Goal: Book appointment/travel/reservation

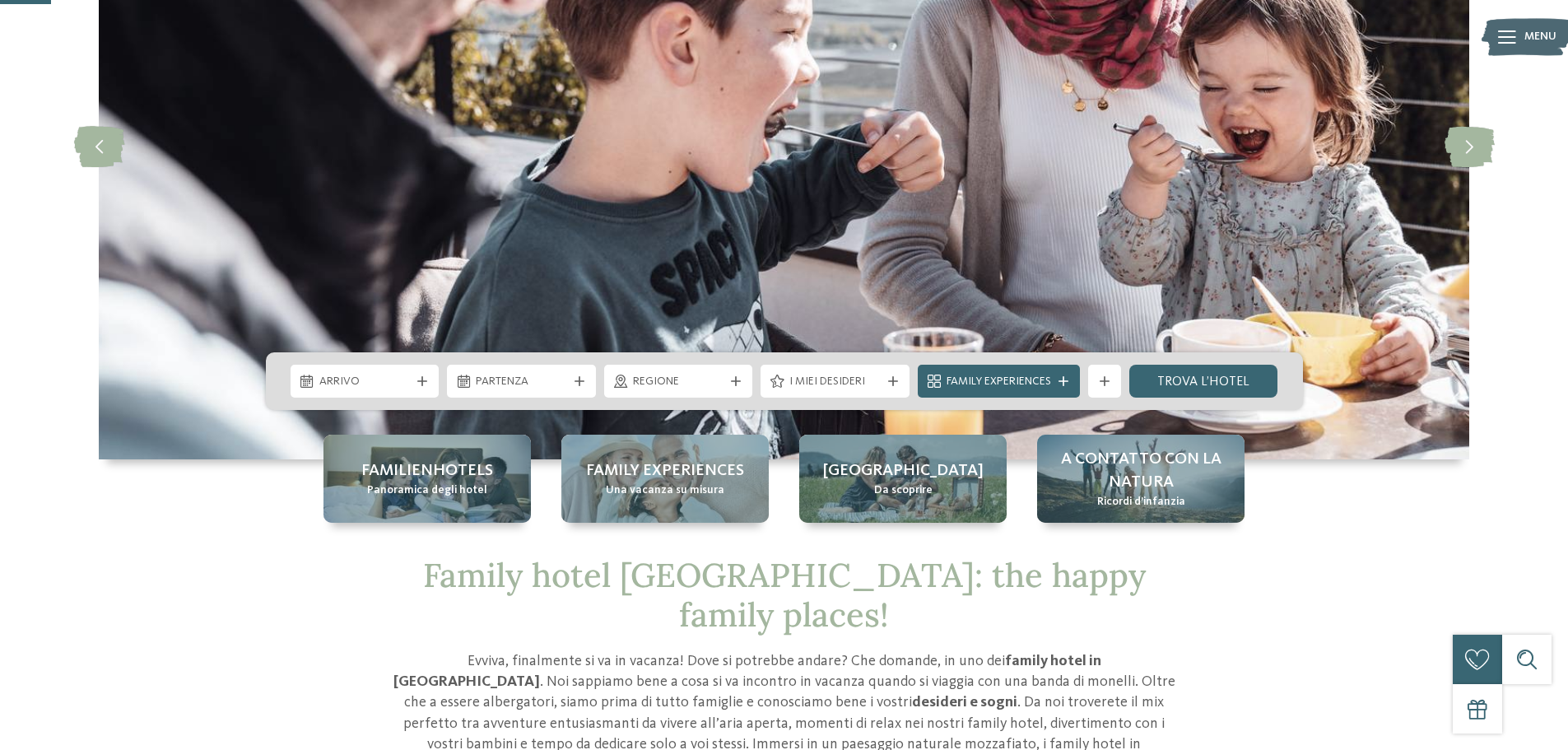
scroll to position [247, 0]
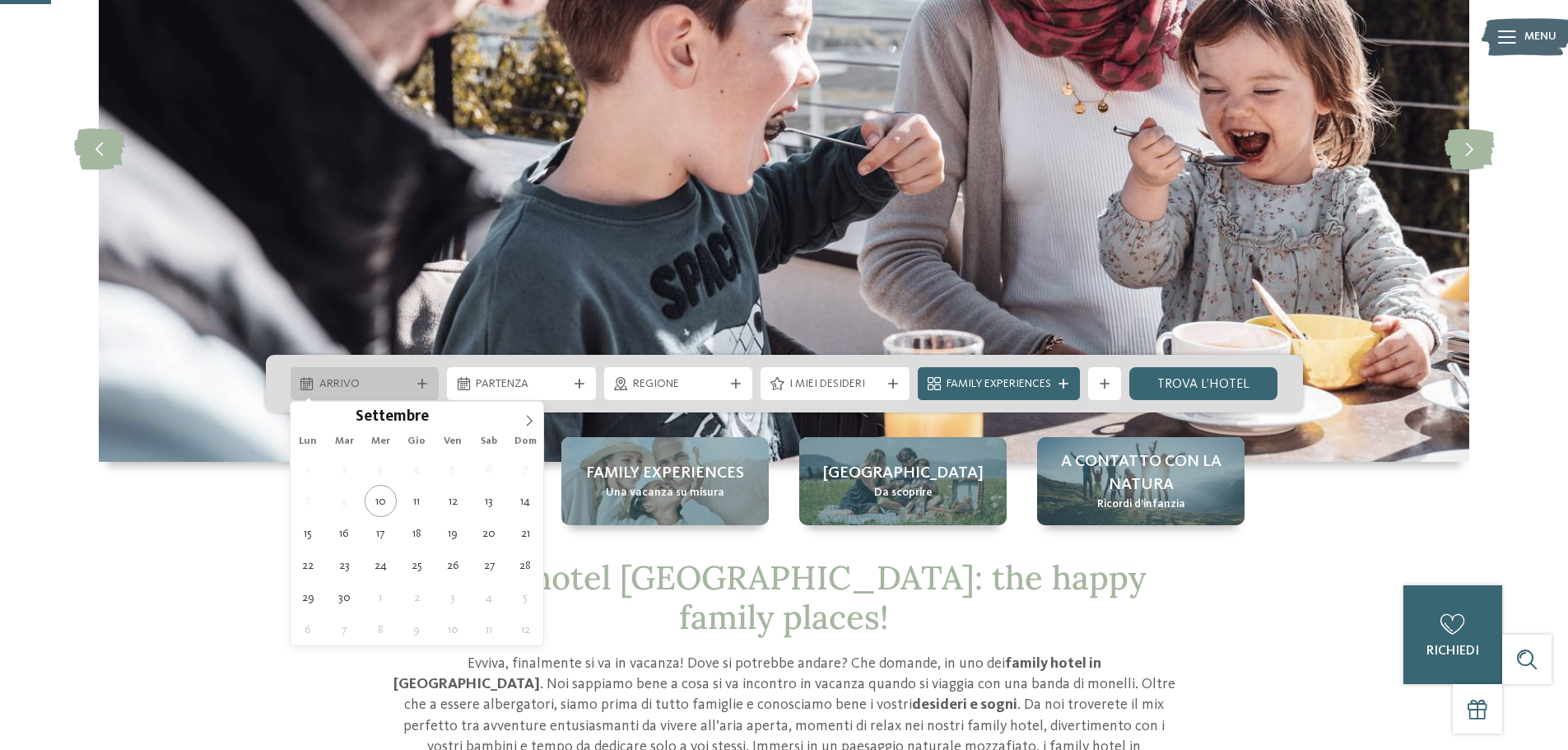
click at [421, 383] on icon at bounding box center [422, 383] width 10 height 10
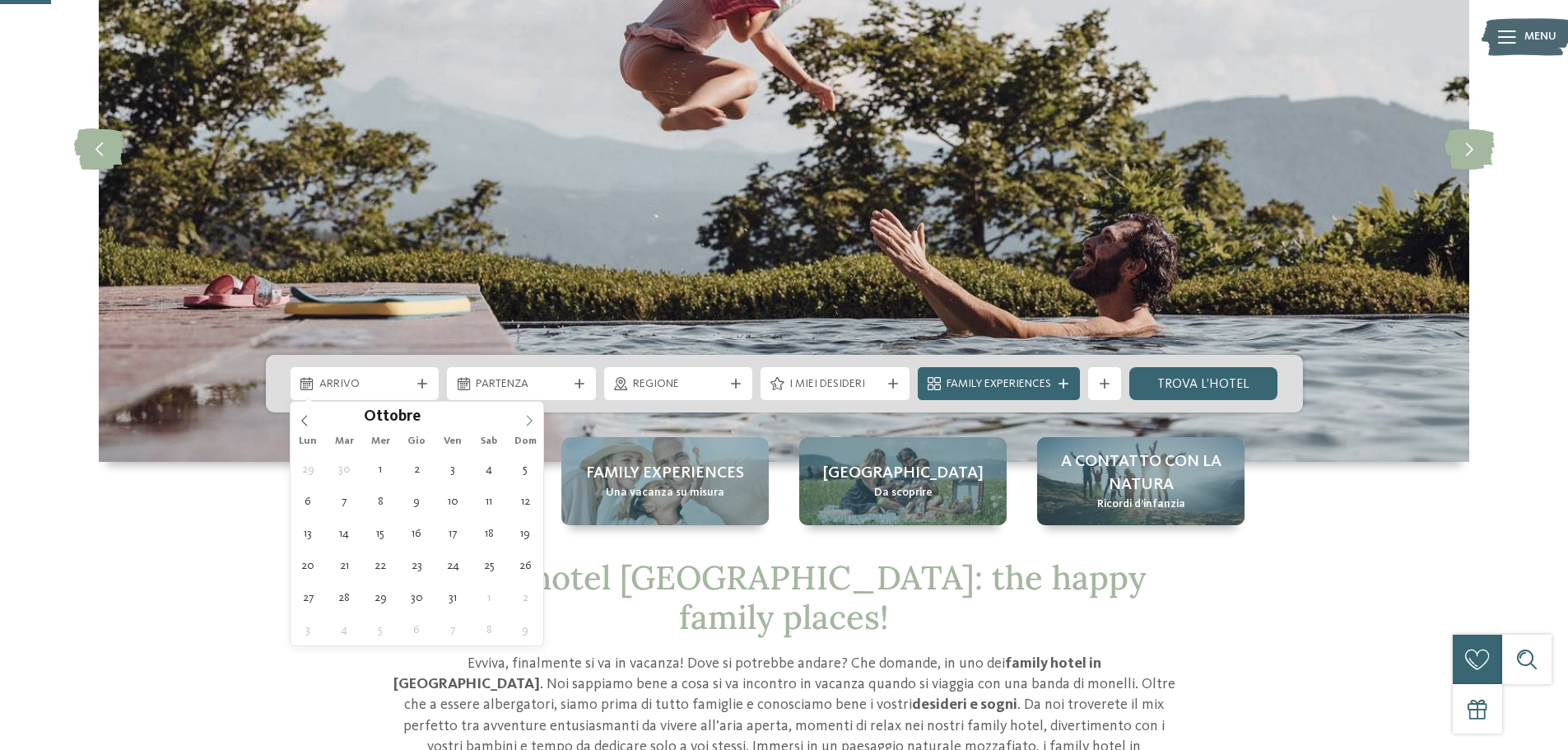
click at [528, 425] on icon at bounding box center [529, 421] width 12 height 12
type div "30.12.2025"
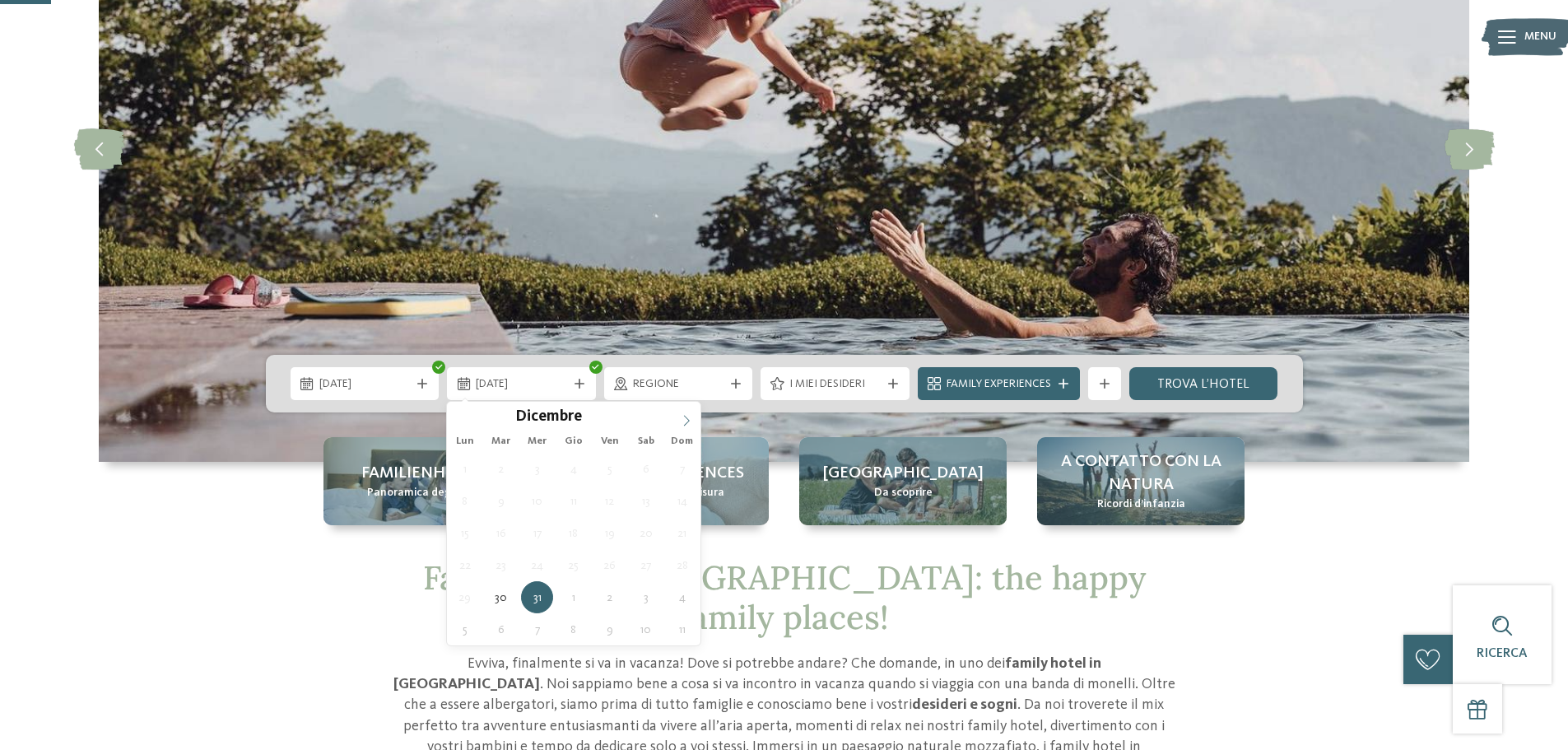
type input "****"
click at [683, 421] on icon at bounding box center [686, 421] width 12 height 12
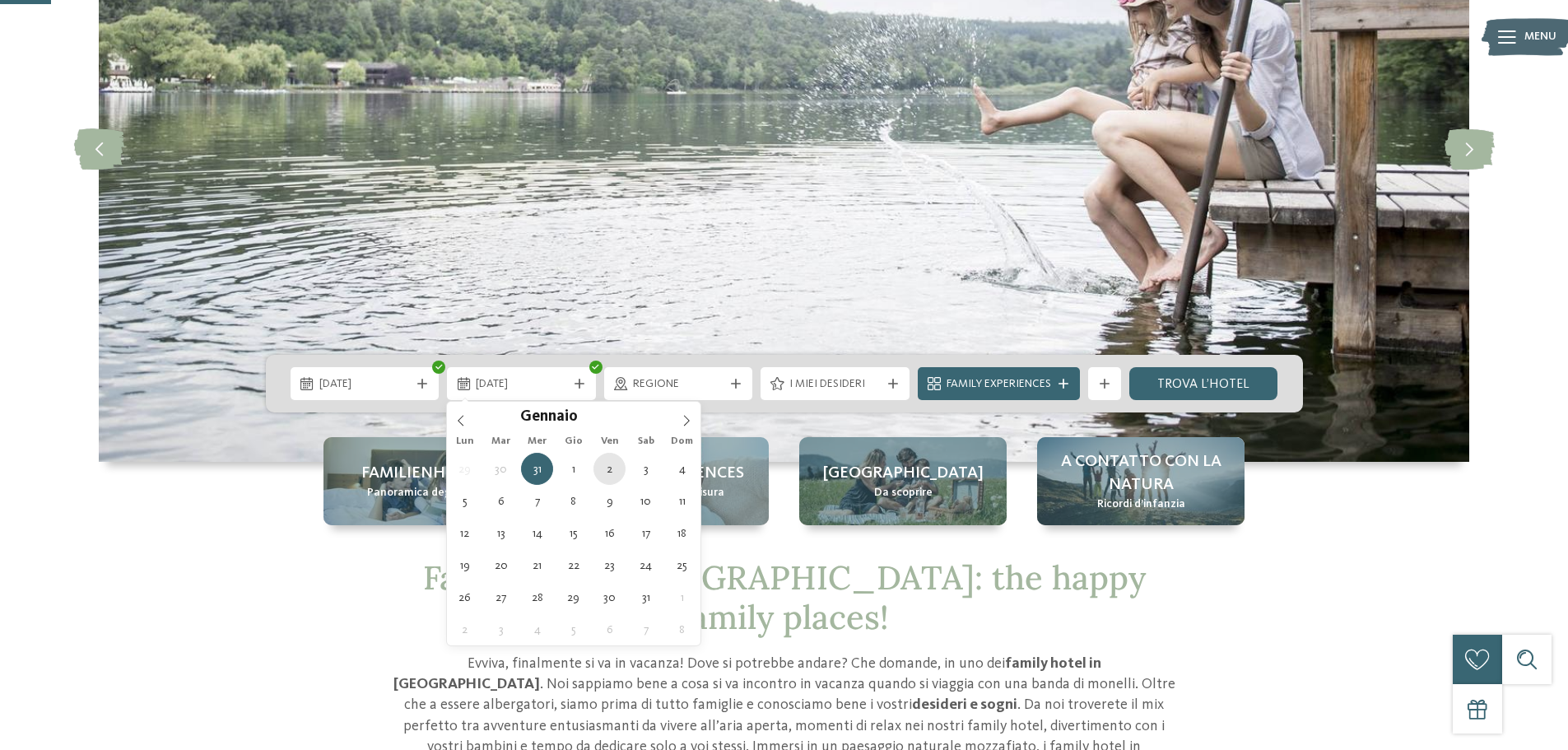
type div "02.01.2026"
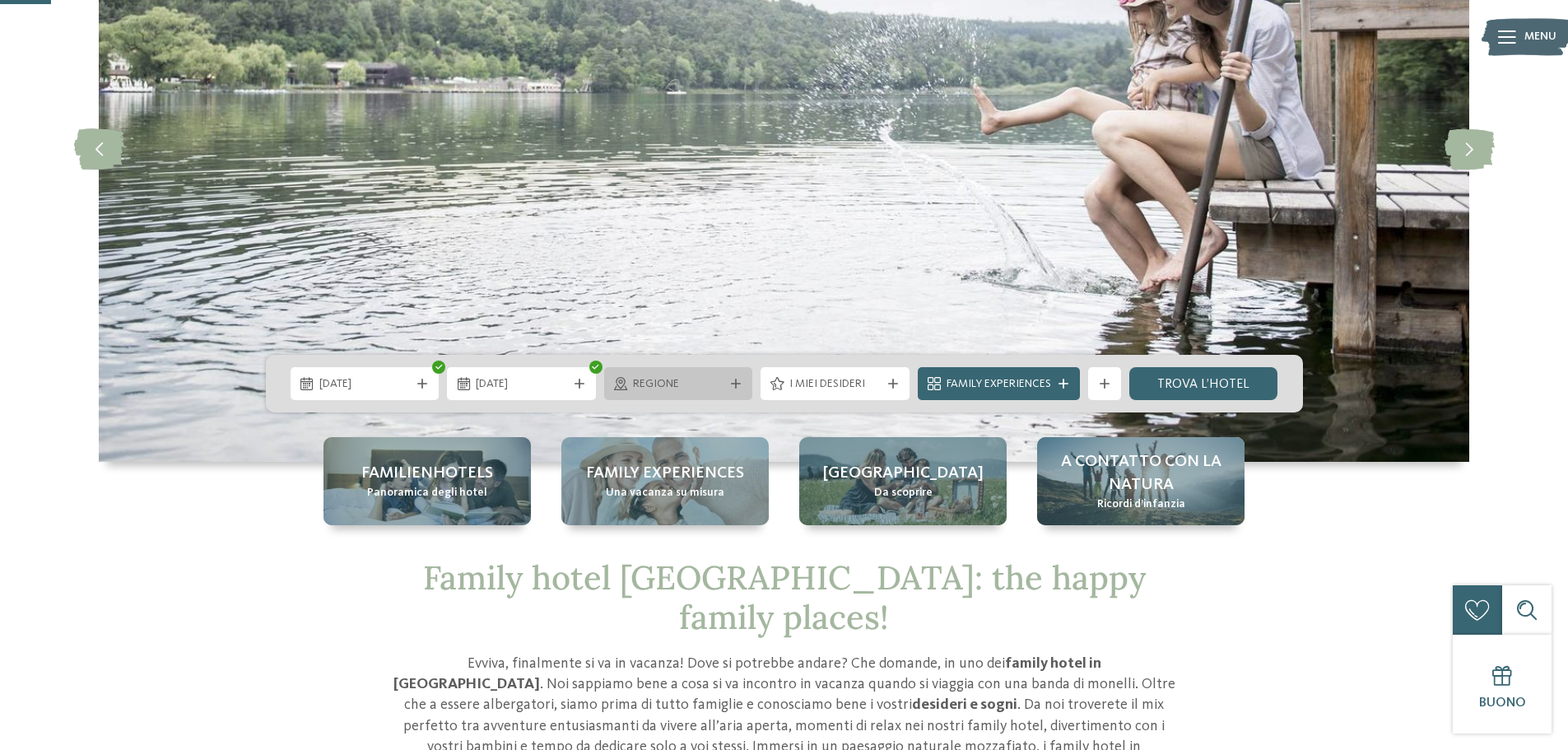
click at [710, 384] on span "Regione" at bounding box center [678, 384] width 91 height 17
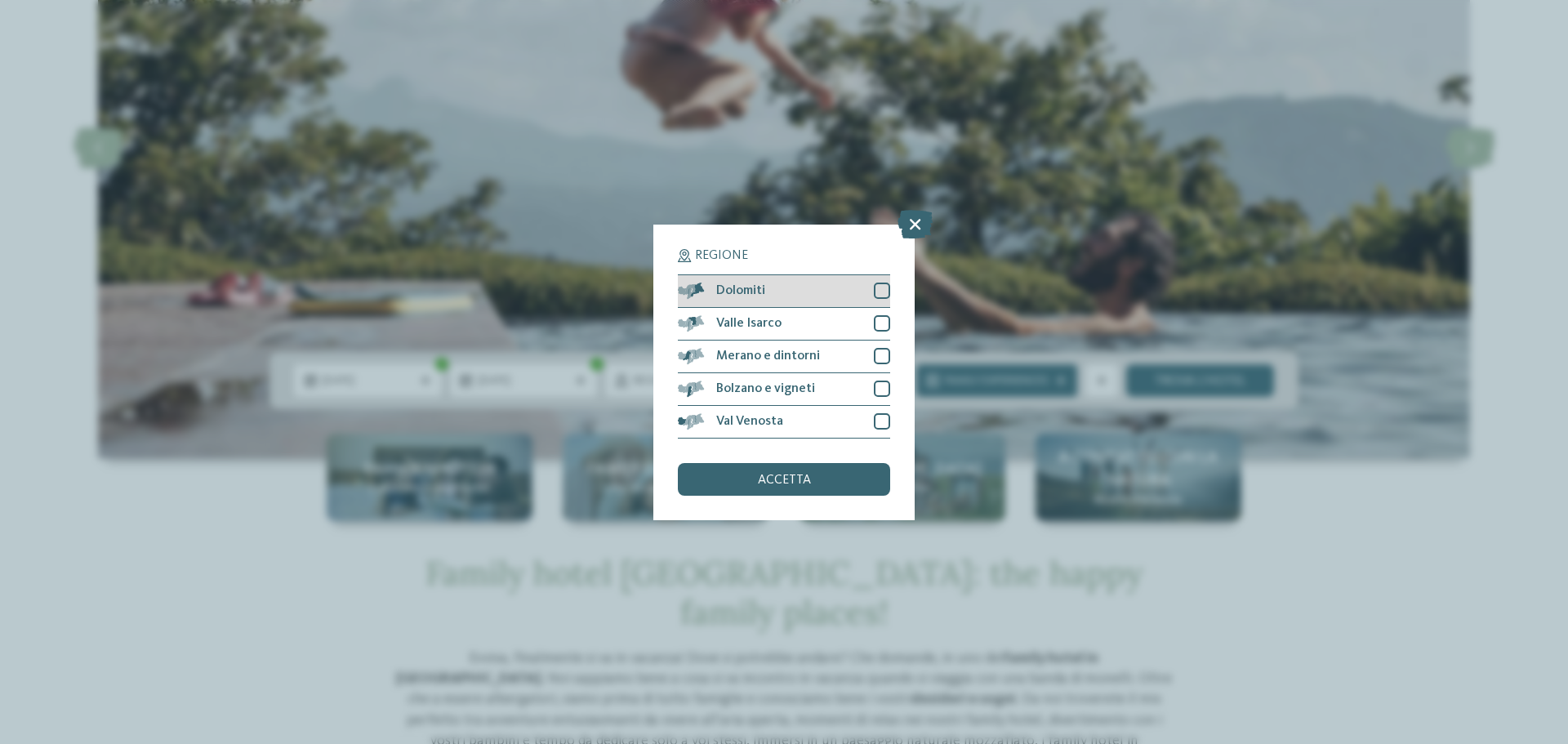
click at [883, 287] on div at bounding box center [882, 291] width 16 height 16
click at [802, 478] on span "accetta" at bounding box center [784, 480] width 53 height 13
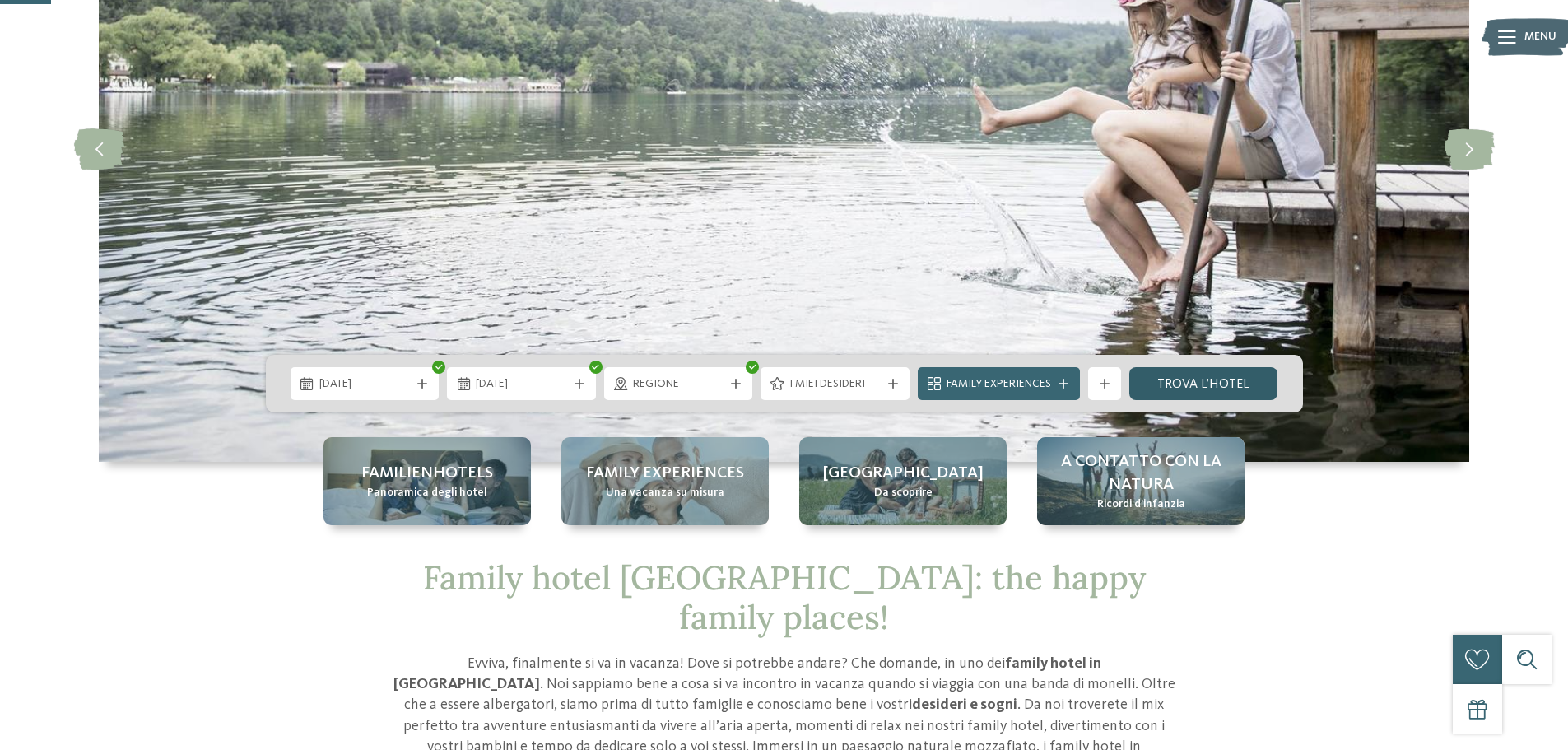
click at [1214, 375] on link "trova l’hotel" at bounding box center [1204, 383] width 149 height 33
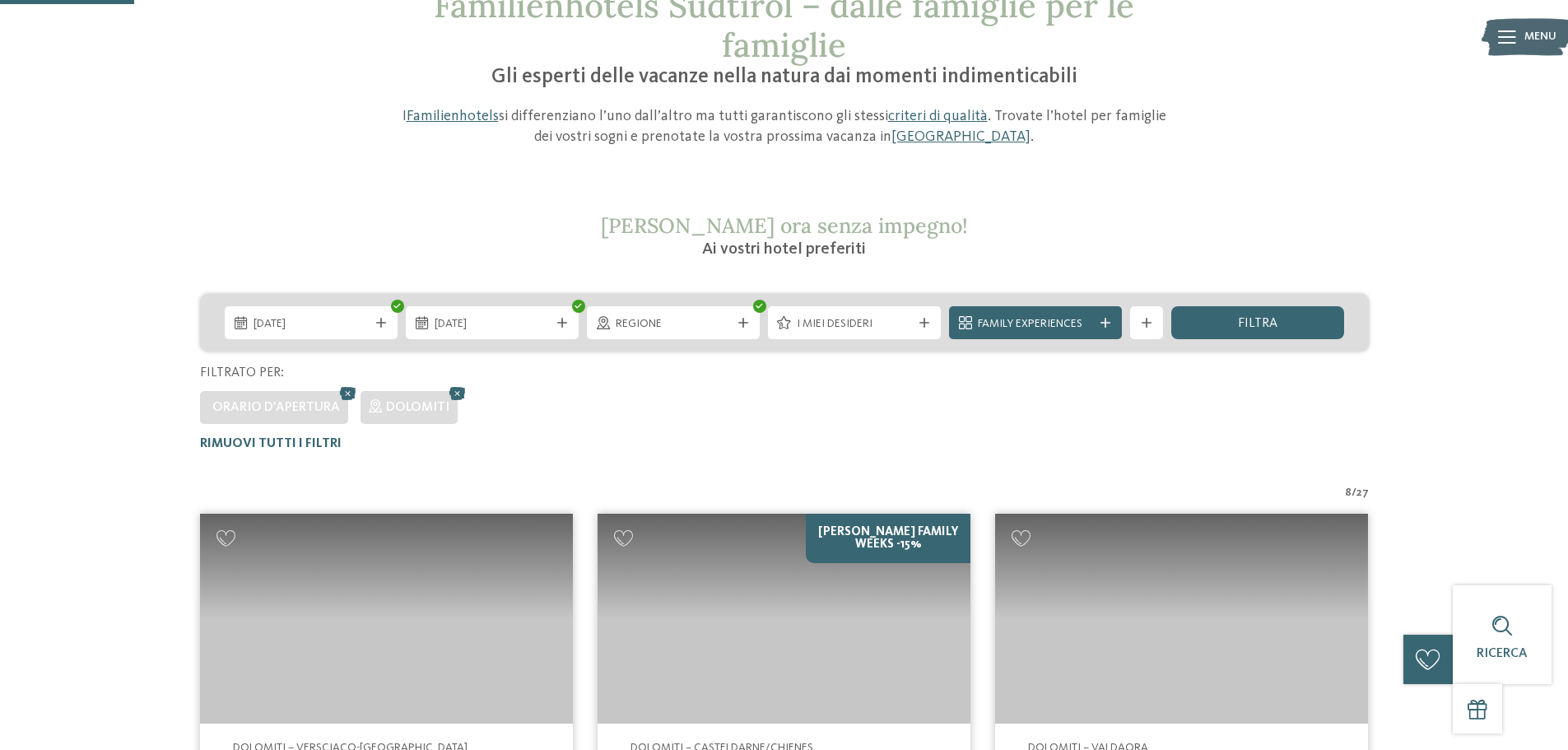
scroll to position [128, 0]
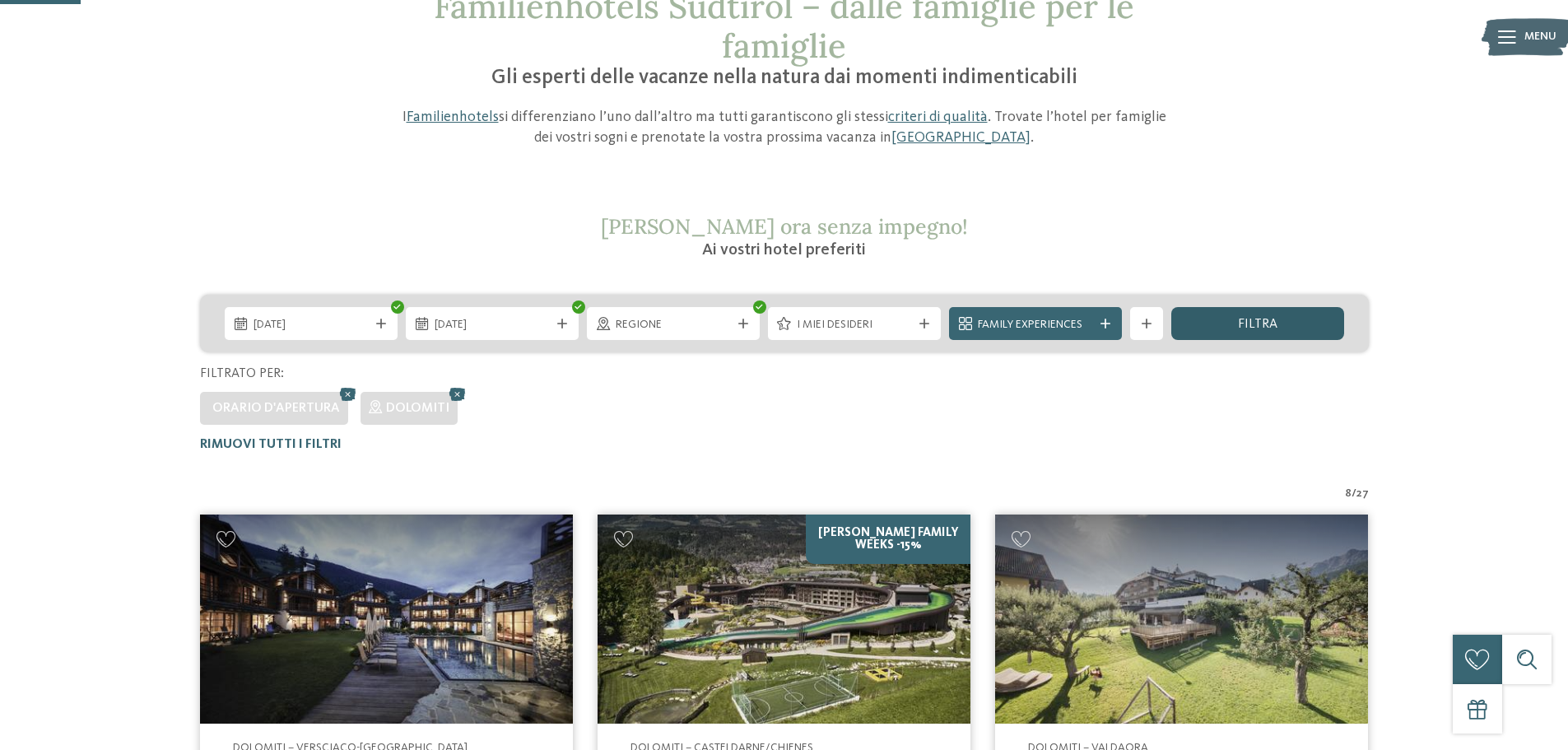
click at [1265, 321] on span "filtra" at bounding box center [1258, 325] width 40 height 13
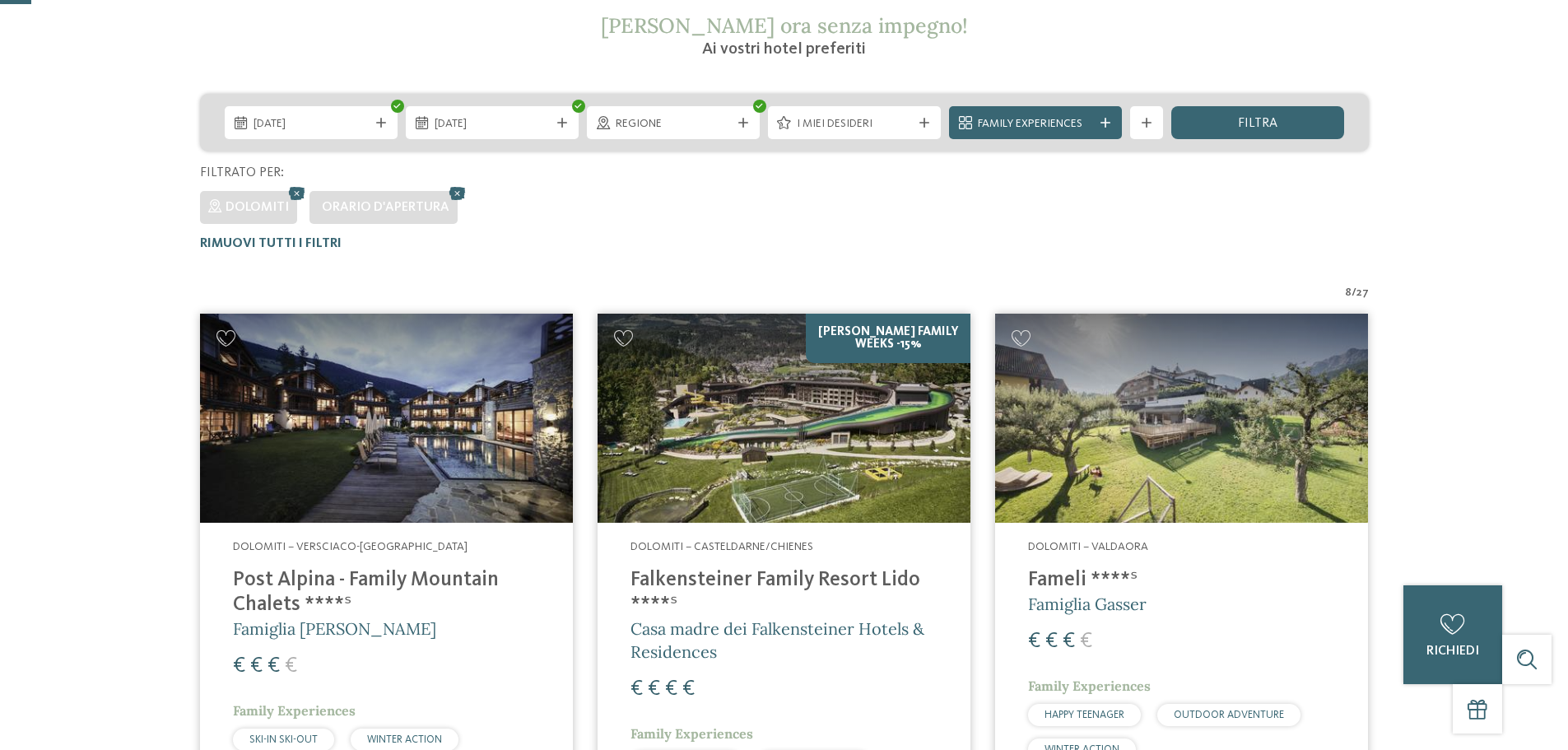
scroll to position [46, 0]
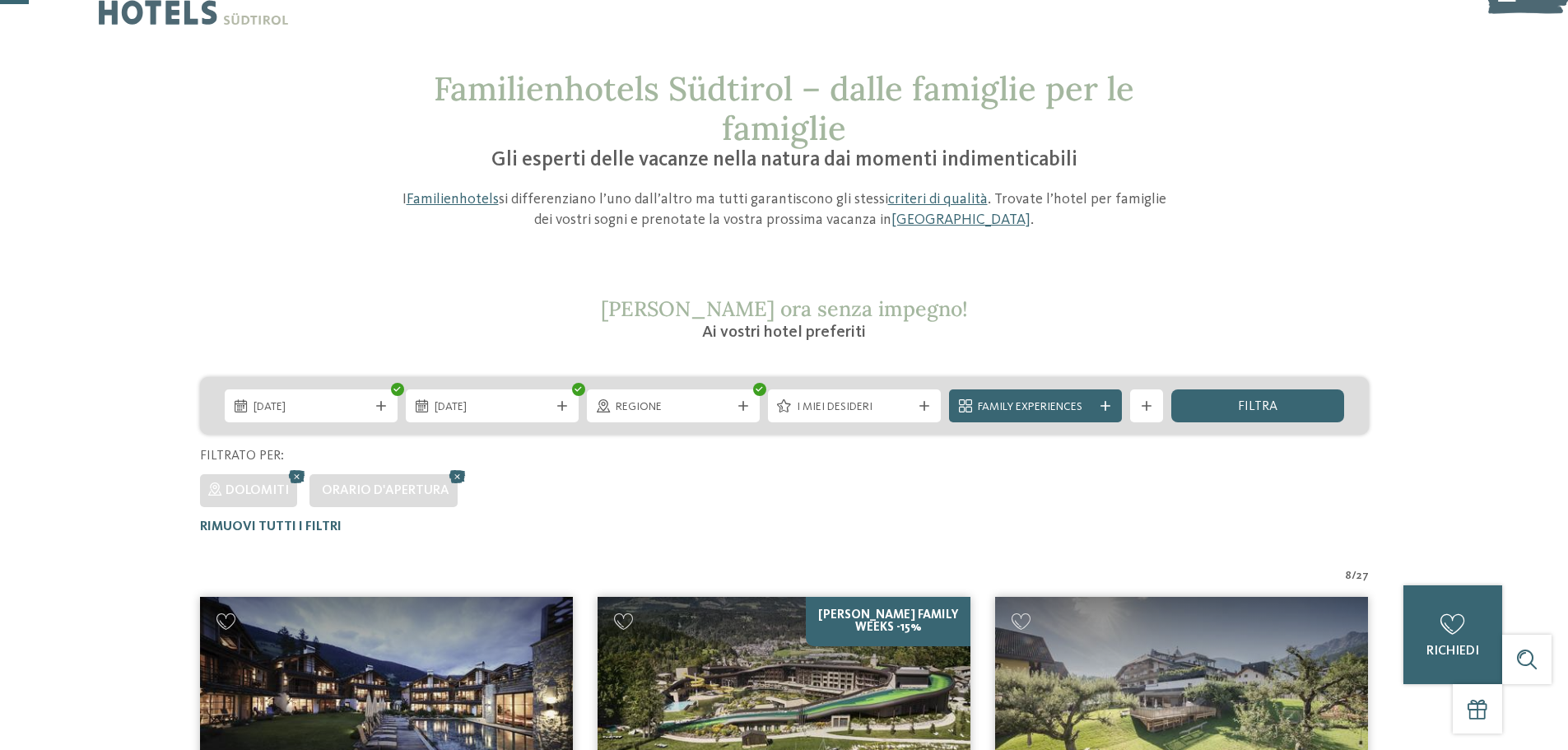
click at [1135, 403] on div "mostra altri filtri" at bounding box center [1147, 406] width 33 height 33
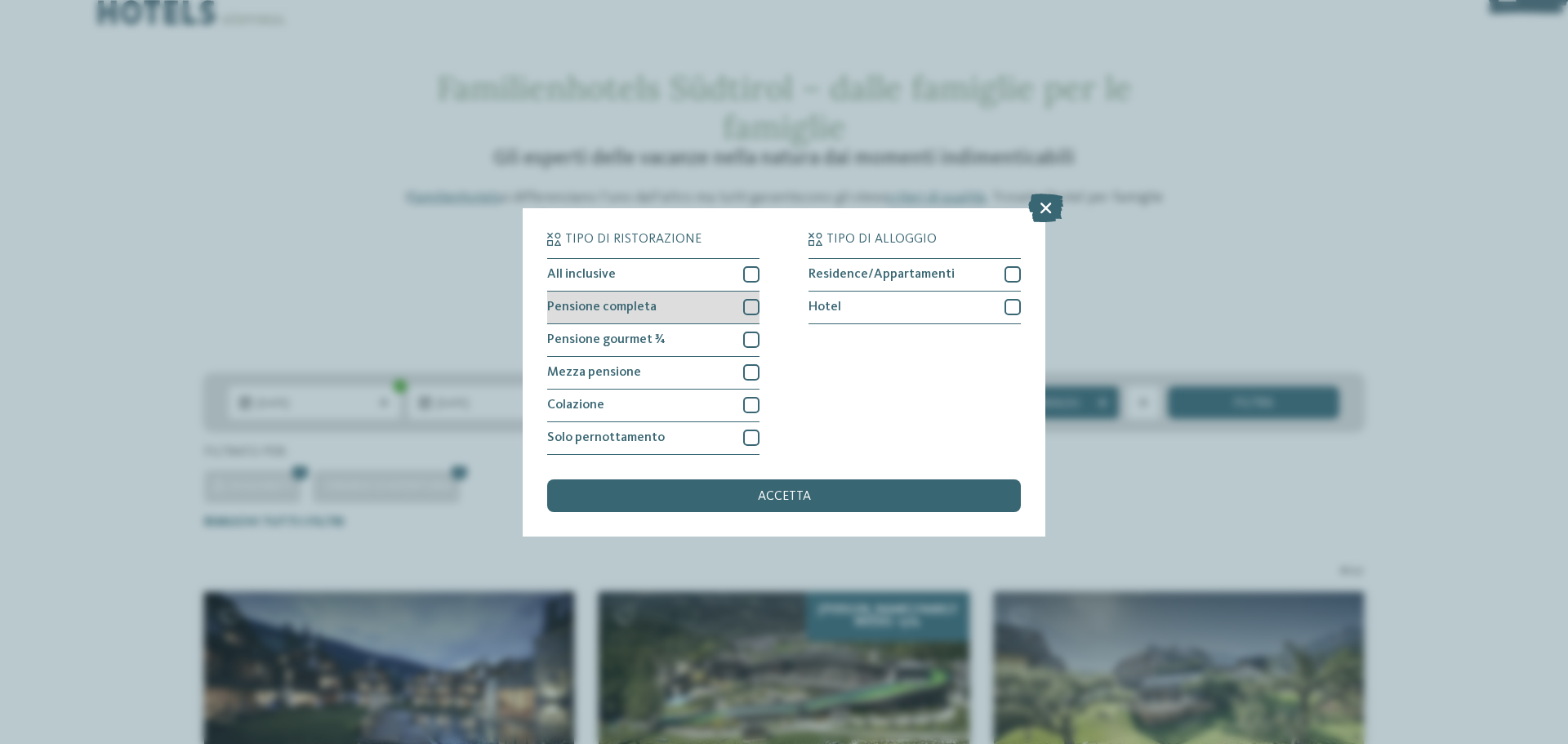
click at [749, 311] on div at bounding box center [752, 307] width 16 height 16
click at [812, 487] on div "accetta" at bounding box center [784, 496] width 474 height 33
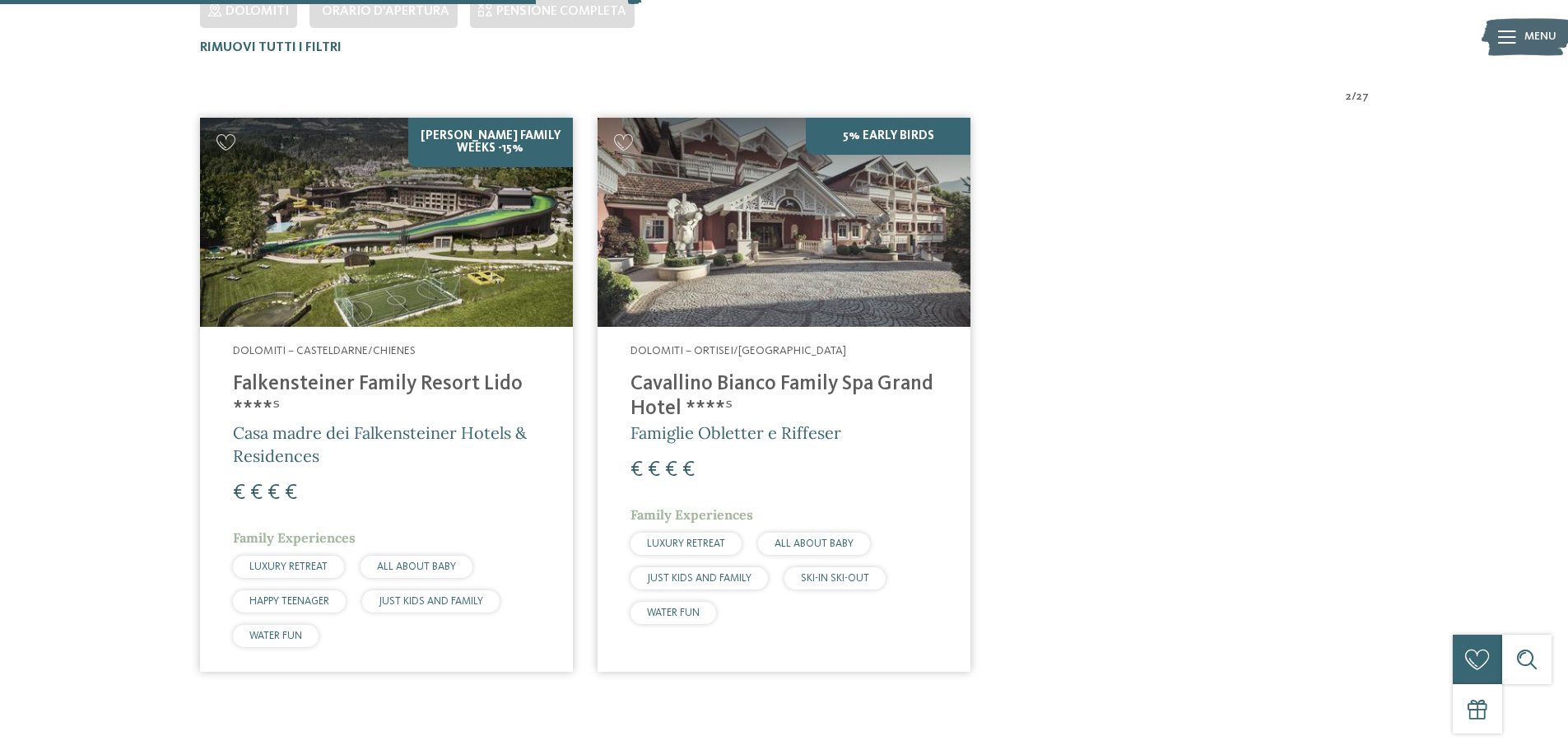
scroll to position [540, 0]
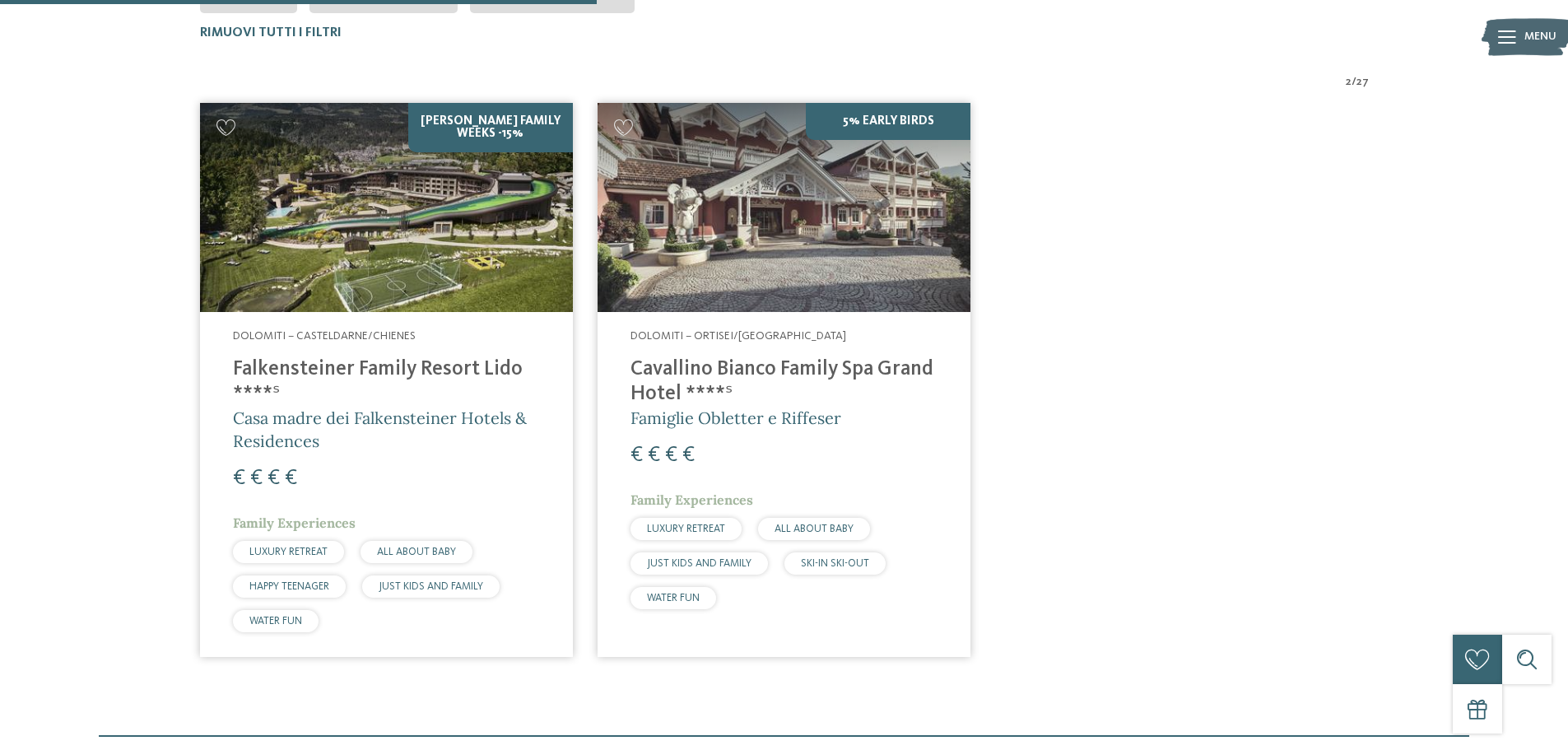
click at [676, 369] on h4 "Cavallino Bianco Family Spa Grand Hotel ****ˢ" at bounding box center [783, 382] width 307 height 50
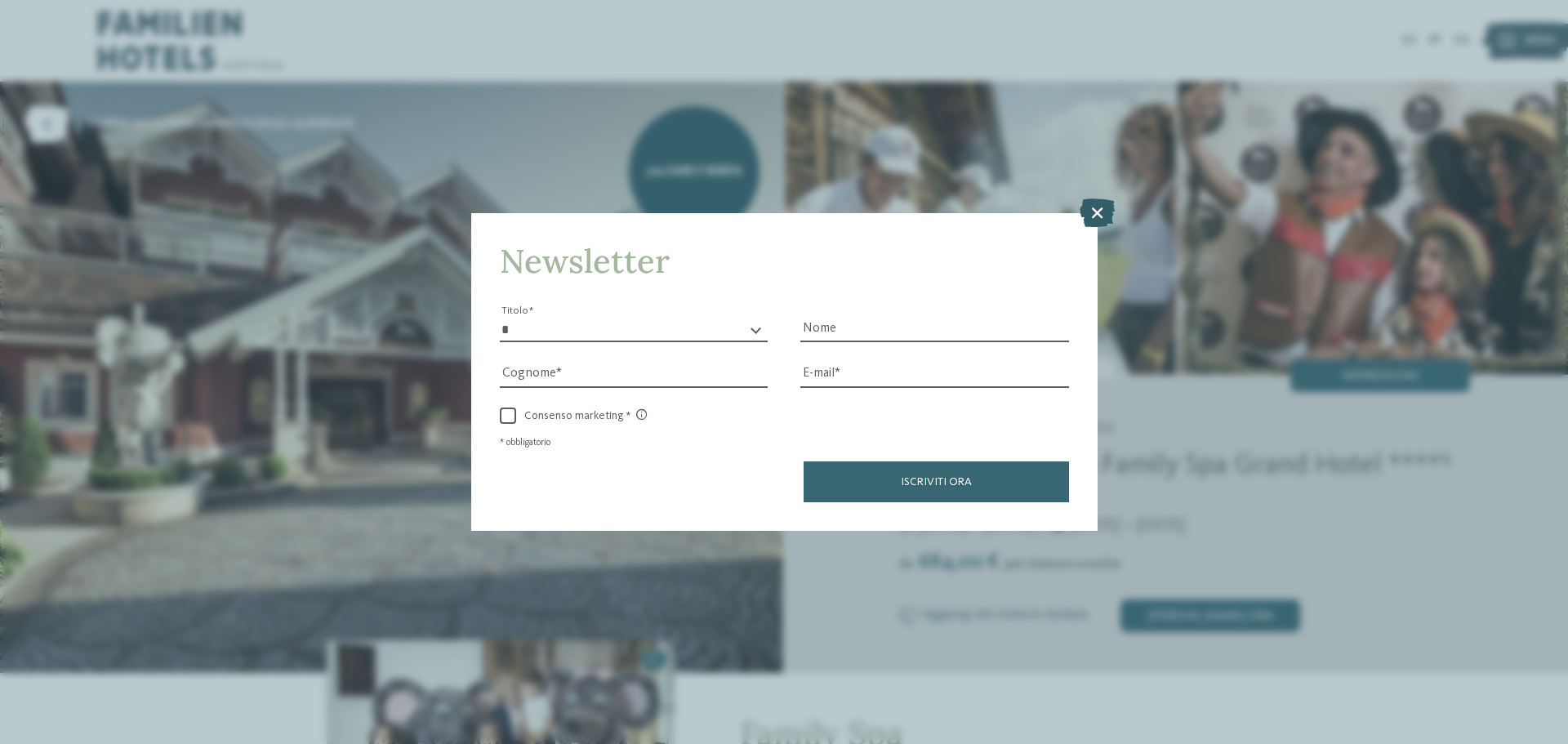
click at [1100, 216] on icon at bounding box center [1097, 213] width 35 height 29
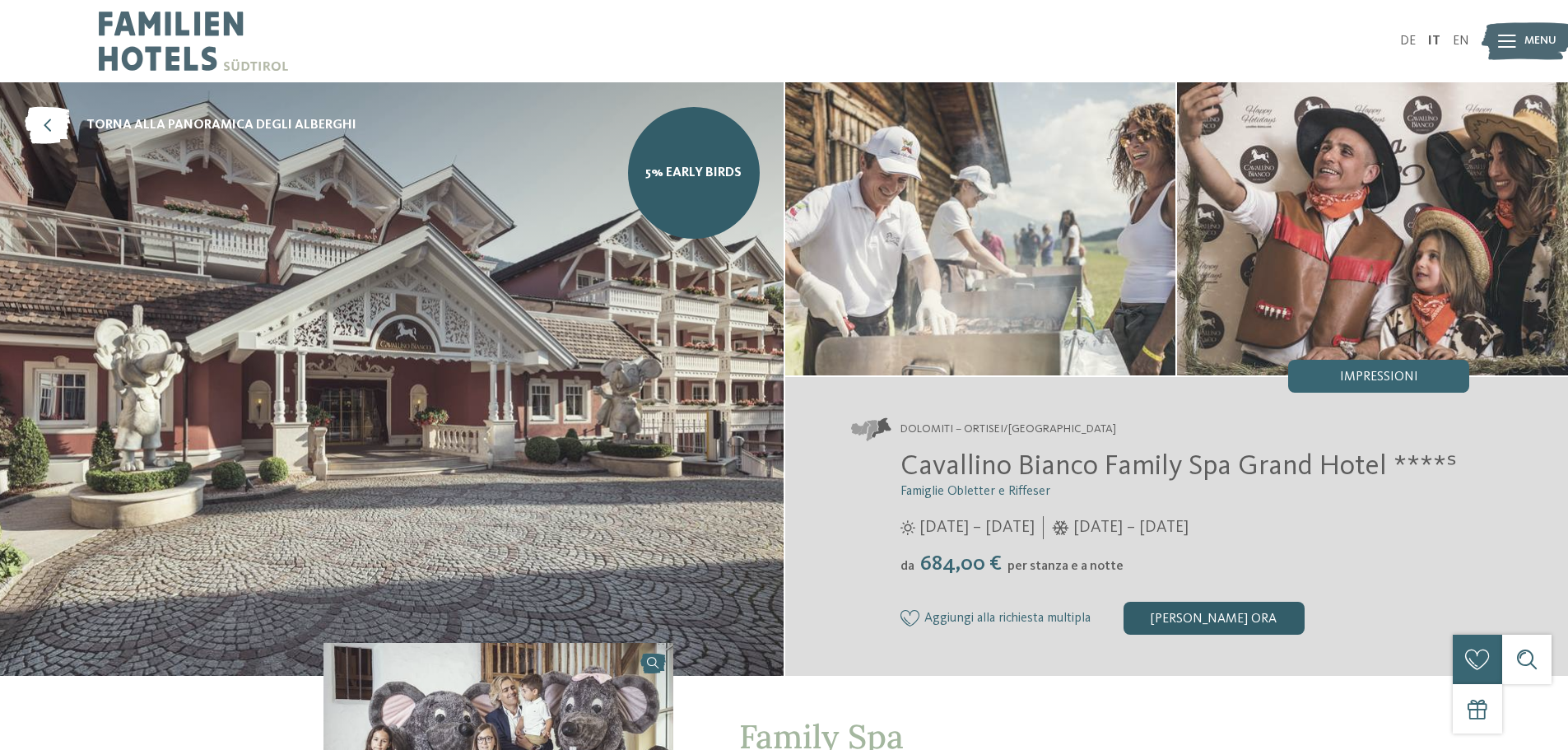
click at [1183, 616] on div "[PERSON_NAME] ora" at bounding box center [1214, 618] width 181 height 33
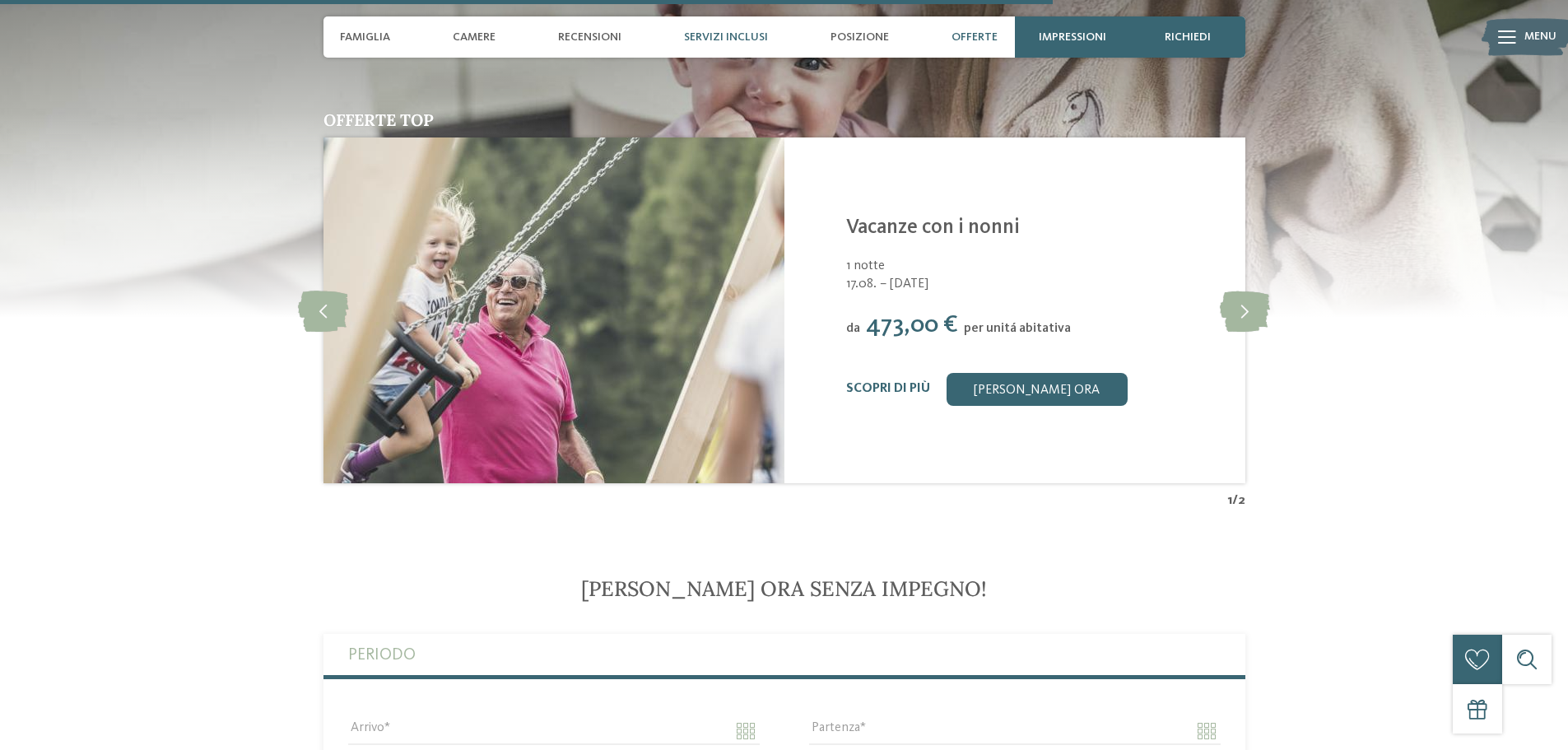
scroll to position [3907, 0]
